Goal: Find specific page/section: Find specific page/section

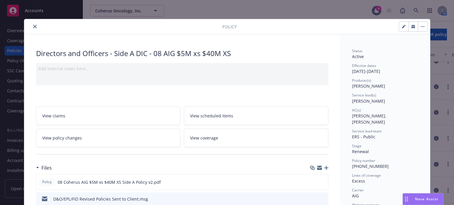
click at [34, 26] on icon "close" at bounding box center [35, 27] width 4 height 4
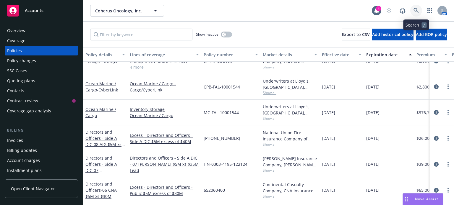
click at [416, 12] on icon at bounding box center [415, 10] width 5 height 5
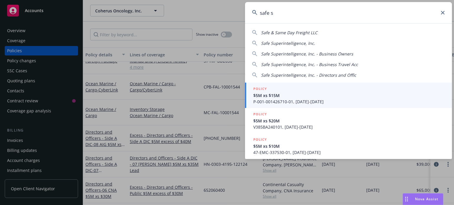
click at [292, 42] on span "Safe Superintelligence, Inc." at bounding box center [288, 43] width 54 height 6
type input "Safe Superintelligence, Inc."
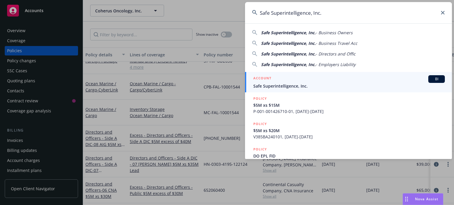
click at [282, 86] on span "Safe Superintelligence, Inc." at bounding box center [348, 86] width 191 height 6
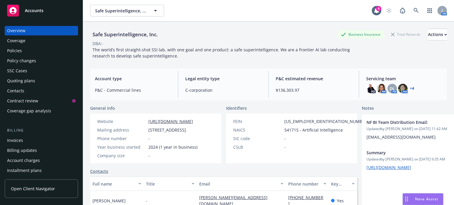
click at [9, 50] on div "Policies" at bounding box center [14, 50] width 15 height 9
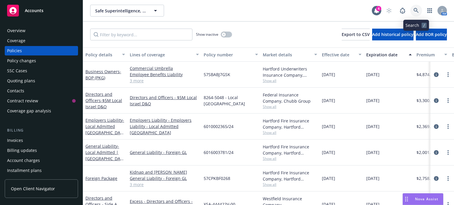
click at [415, 12] on icon at bounding box center [415, 10] width 5 height 5
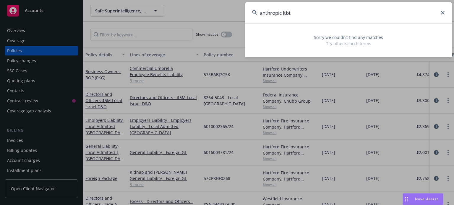
drag, startPoint x: 342, startPoint y: 9, endPoint x: 284, endPoint y: 11, distance: 57.7
click at [284, 11] on input "anthropic ltbt" at bounding box center [348, 12] width 207 height 21
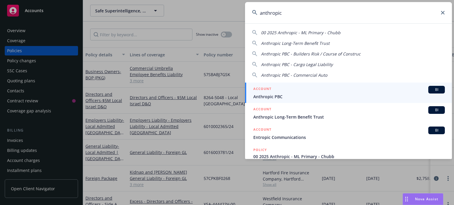
click at [292, 44] on span "Anthropic Long-Term Benefit Trust" at bounding box center [295, 43] width 69 height 6
type input "Anthropic Long-Term Benefit Trust"
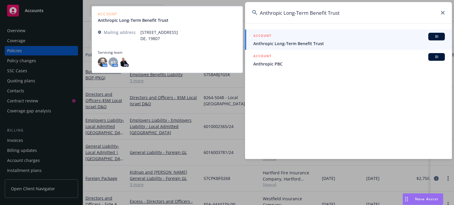
click at [274, 43] on span "Anthropic Long-Term Benefit Trust" at bounding box center [348, 43] width 191 height 6
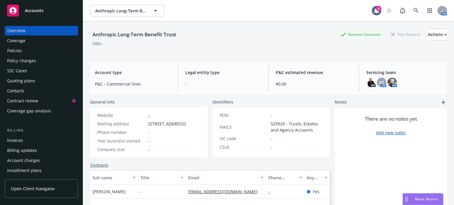
click at [16, 50] on div "Policies" at bounding box center [14, 50] width 15 height 9
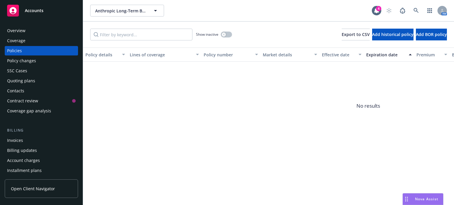
click at [19, 30] on div "Overview" at bounding box center [16, 30] width 18 height 9
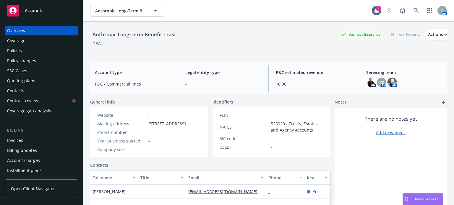
click at [380, 72] on span "Servicing team" at bounding box center [404, 72] width 76 height 6
click at [380, 80] on span "KS" at bounding box center [381, 82] width 5 height 6
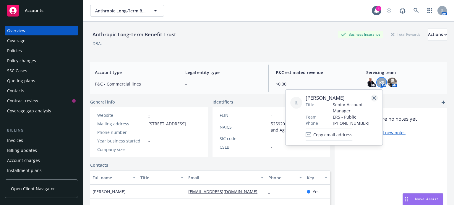
click at [375, 97] on icon "close" at bounding box center [374, 98] width 4 height 4
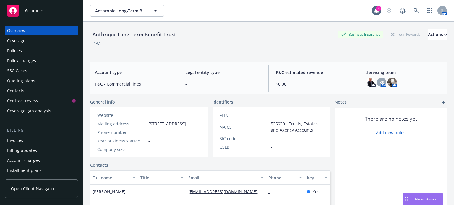
click at [401, 86] on div "PD KS AM AM" at bounding box center [404, 82] width 76 height 9
click at [428, 35] on div "Actions" at bounding box center [437, 34] width 19 height 11
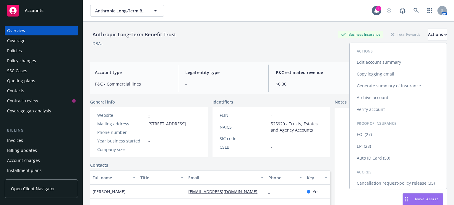
click at [401, 63] on link "Edit account summary" at bounding box center [398, 62] width 97 height 12
select select "US"
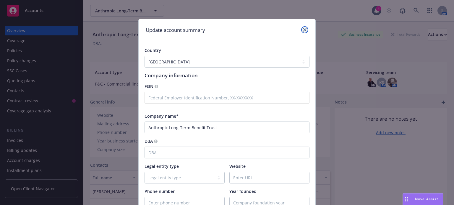
click at [303, 30] on icon "close" at bounding box center [305, 30] width 4 height 4
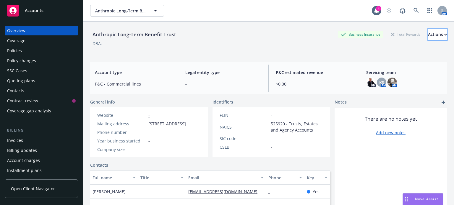
click at [431, 39] on div "Actions" at bounding box center [437, 34] width 19 height 11
click at [338, 58] on div "Anthropic Long-Term Benefit Trust Business Insurance Total Rewards Actions Acti…" at bounding box center [268, 121] width 357 height 198
click at [369, 72] on span "Servicing team" at bounding box center [404, 72] width 76 height 6
click at [388, 82] on img at bounding box center [391, 82] width 9 height 9
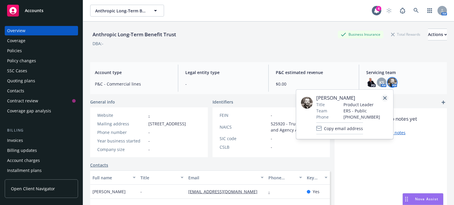
click at [384, 97] on icon "close" at bounding box center [385, 98] width 4 height 4
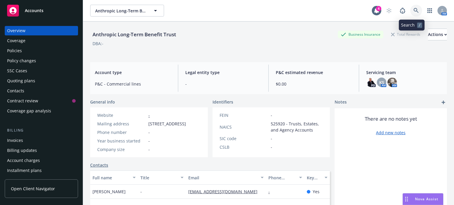
click at [413, 13] on icon at bounding box center [415, 10] width 5 height 5
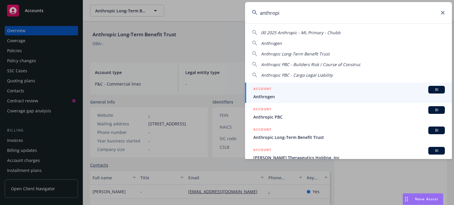
type input "anthropic"
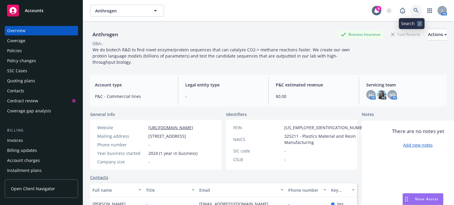
click at [413, 9] on icon at bounding box center [415, 10] width 5 height 5
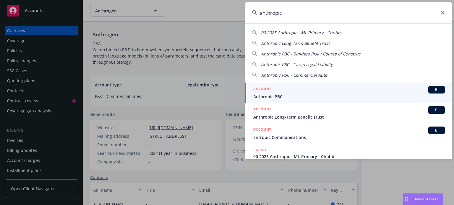
type input "anthropic"
click at [277, 95] on span "Anthropic PBC" at bounding box center [348, 97] width 191 height 6
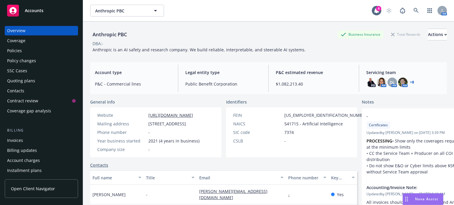
click at [21, 50] on div "Policies" at bounding box center [14, 50] width 15 height 9
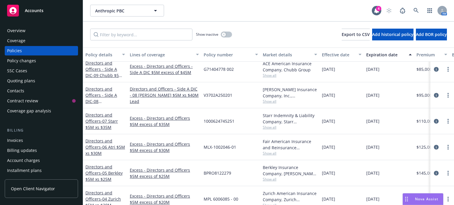
scroll to position [236, 0]
